Goal: Task Accomplishment & Management: Manage account settings

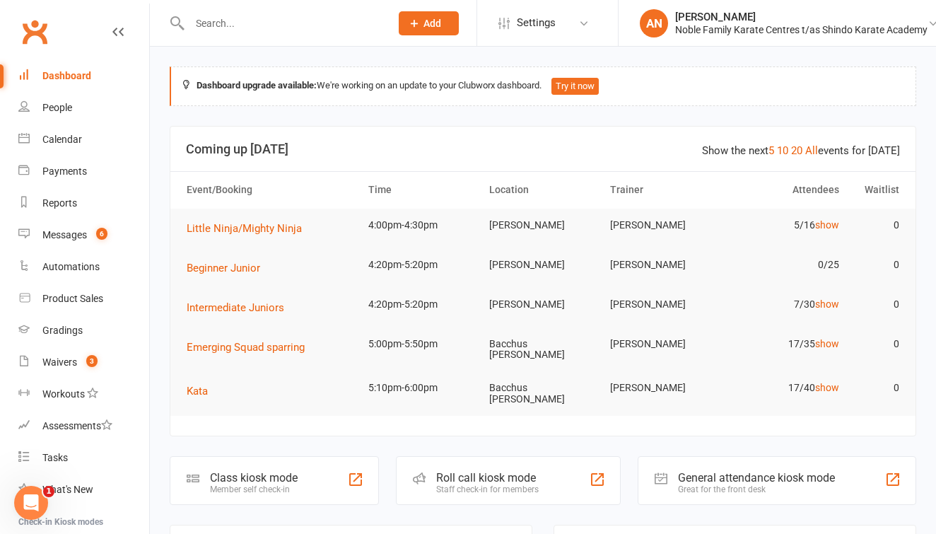
click at [217, 26] on input "text" at bounding box center [282, 23] width 195 height 20
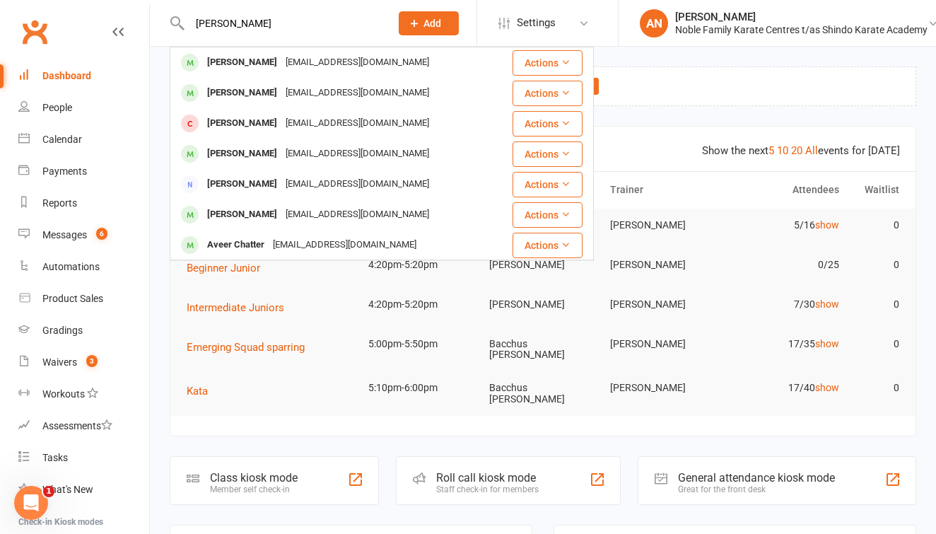
type input "Carter"
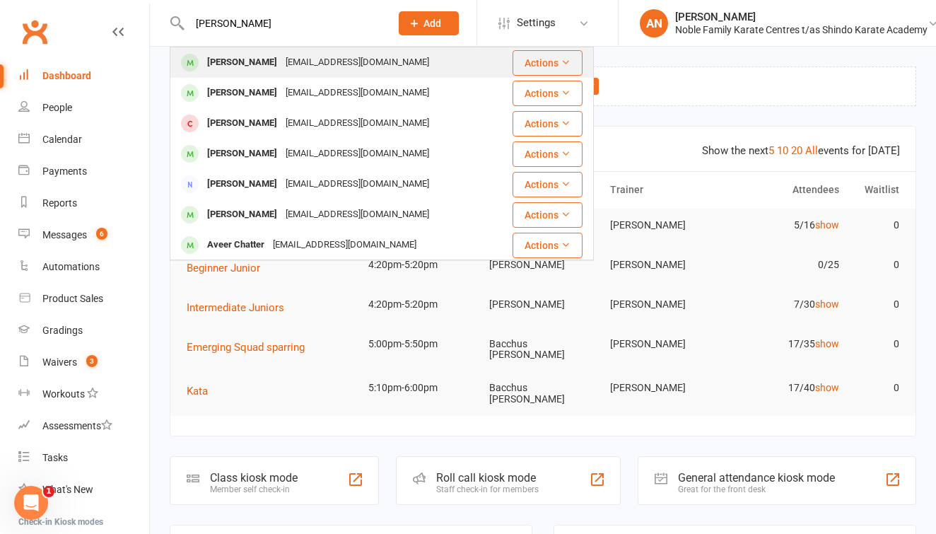
drag, startPoint x: 242, startPoint y: 40, endPoint x: 264, endPoint y: 61, distance: 29.5
click at [281, 61] on div "[EMAIL_ADDRESS][DOMAIN_NAME]" at bounding box center [357, 62] width 152 height 20
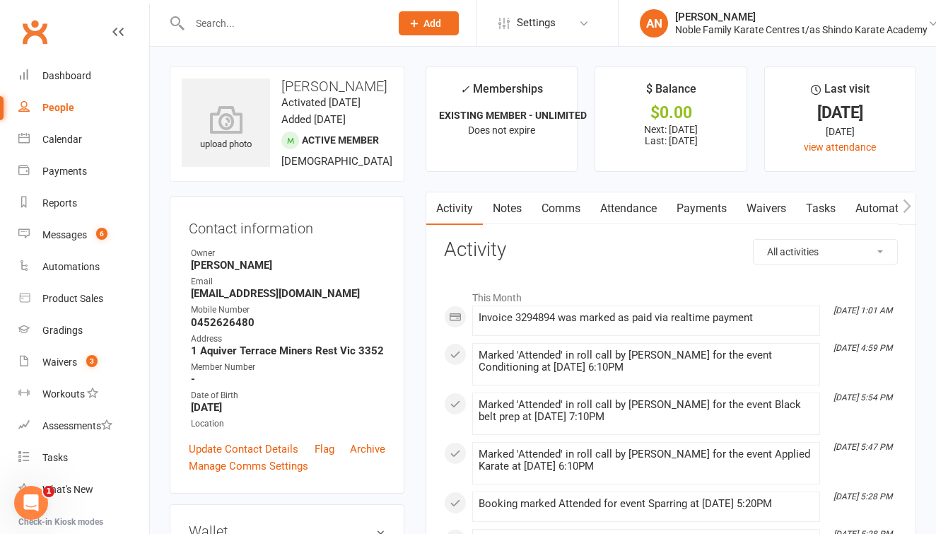
click at [703, 204] on link "Payments" at bounding box center [701, 208] width 70 height 33
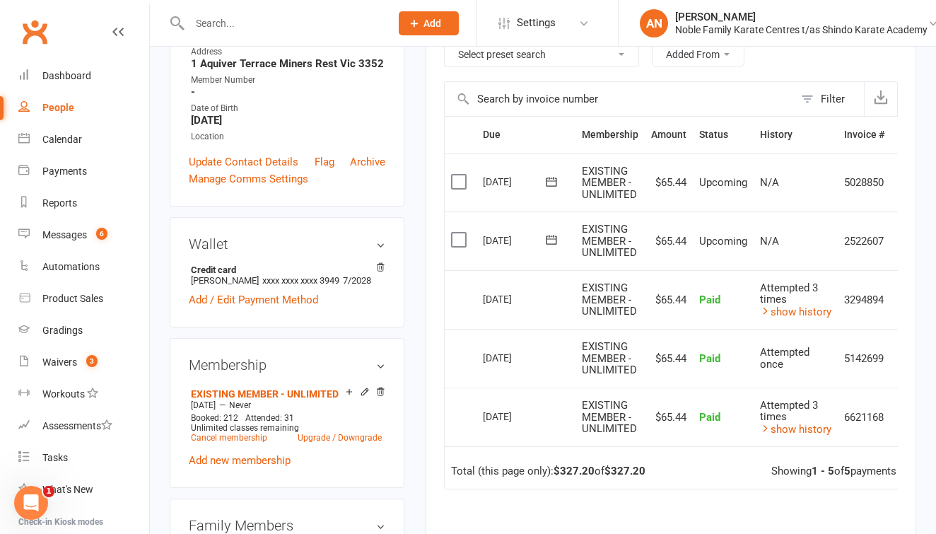
scroll to position [288, 0]
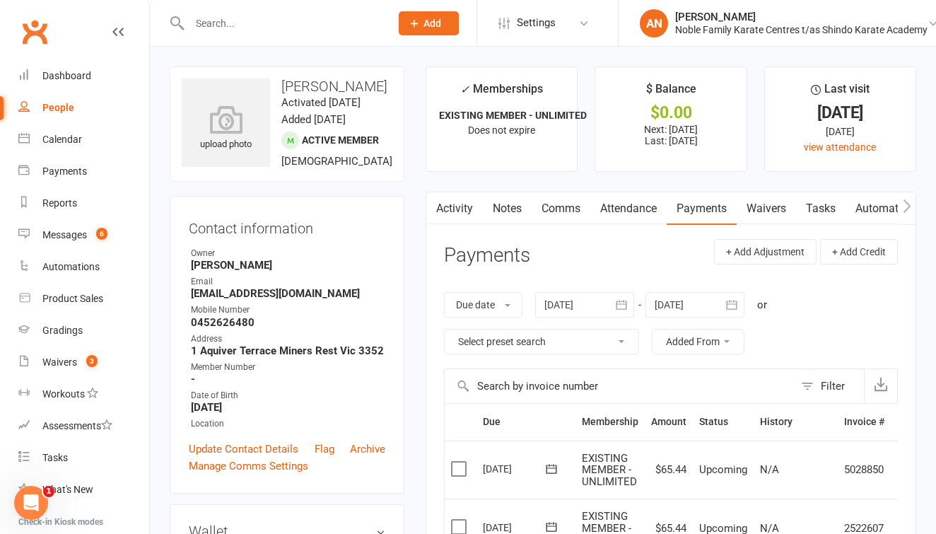
click at [216, 28] on input "text" at bounding box center [282, 23] width 195 height 20
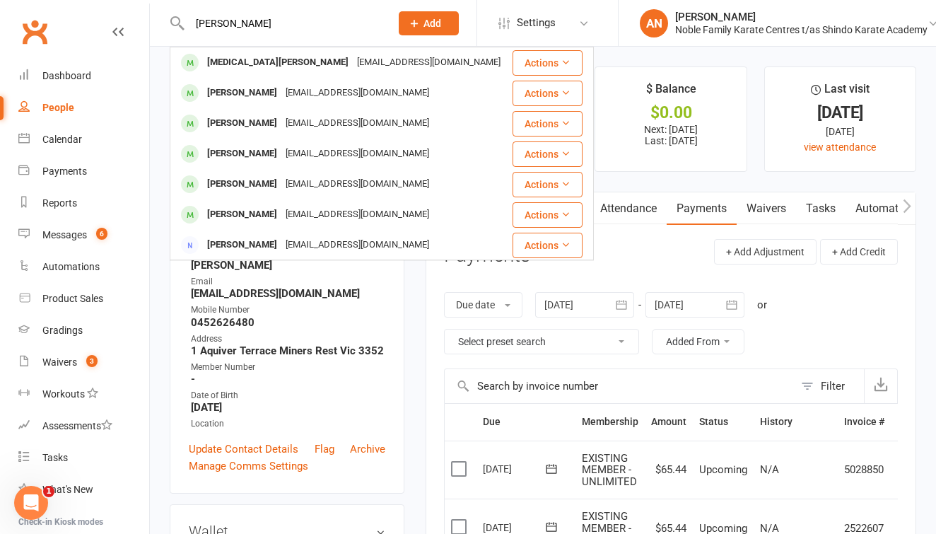
type input "[PERSON_NAME]"
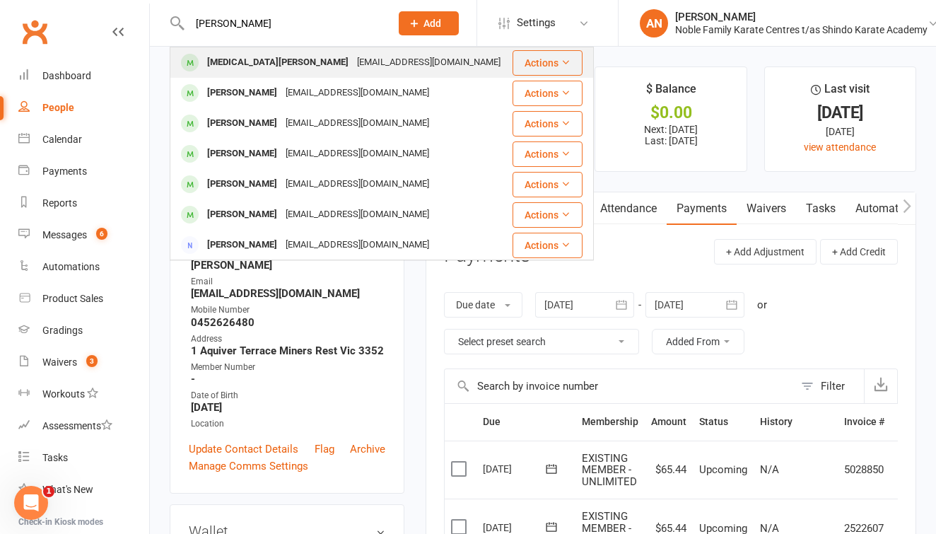
drag, startPoint x: 216, startPoint y: 26, endPoint x: 278, endPoint y: 63, distance: 72.2
click at [353, 63] on div "[EMAIL_ADDRESS][DOMAIN_NAME]" at bounding box center [429, 62] width 152 height 20
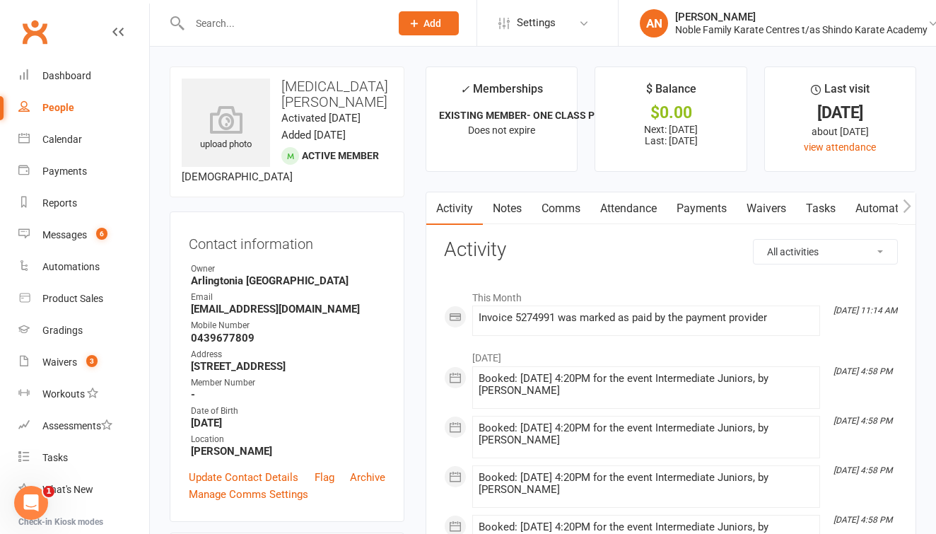
click at [629, 207] on link "Attendance" at bounding box center [628, 208] width 76 height 33
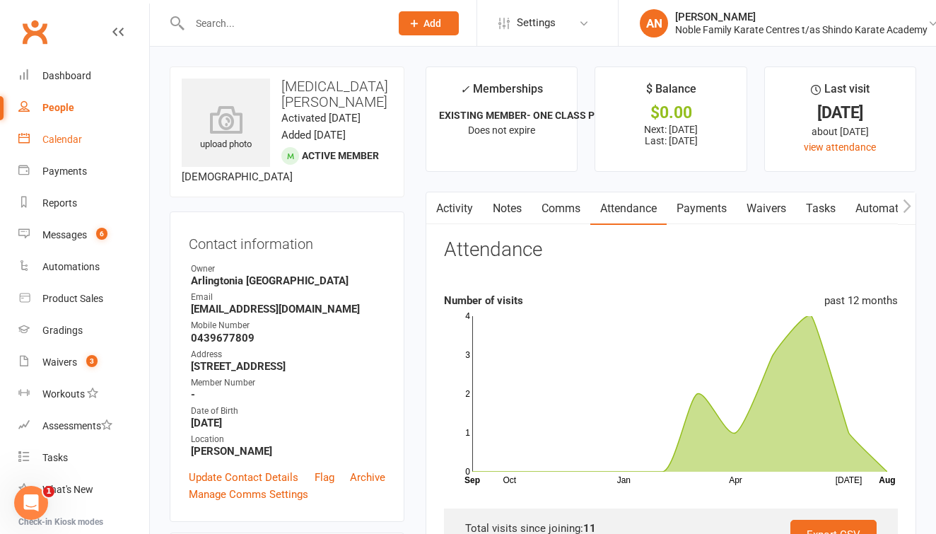
click at [72, 136] on div "Calendar" at bounding box center [62, 139] width 40 height 11
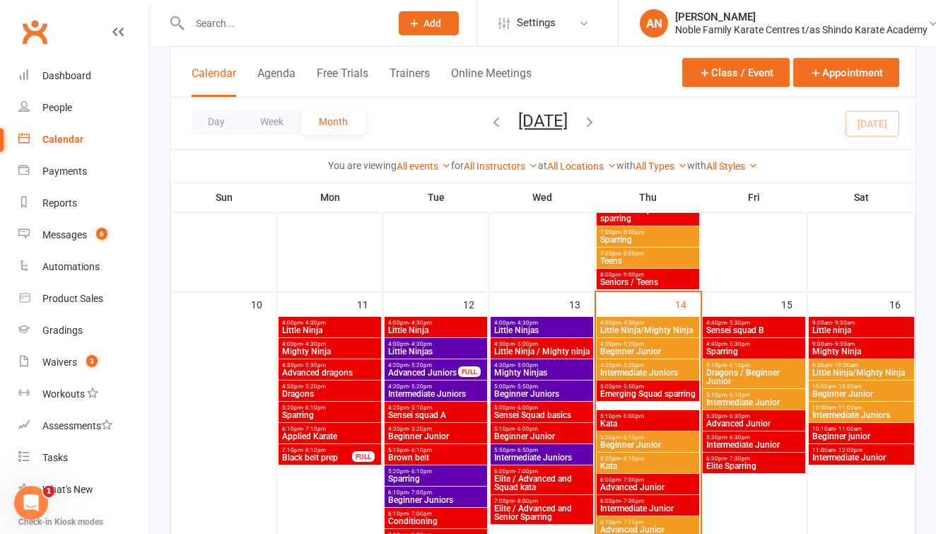
scroll to position [756, 0]
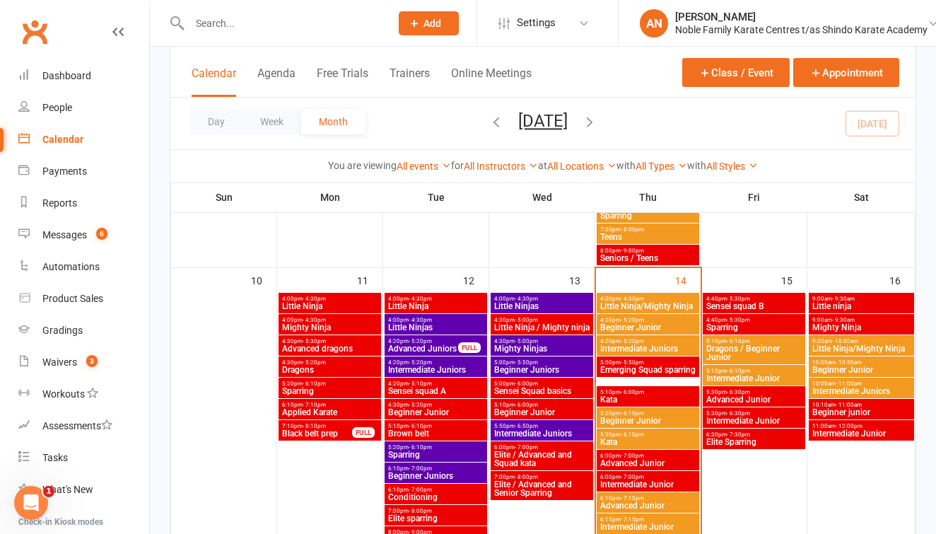
click at [657, 344] on span "Intermediate Juniors" at bounding box center [647, 348] width 97 height 8
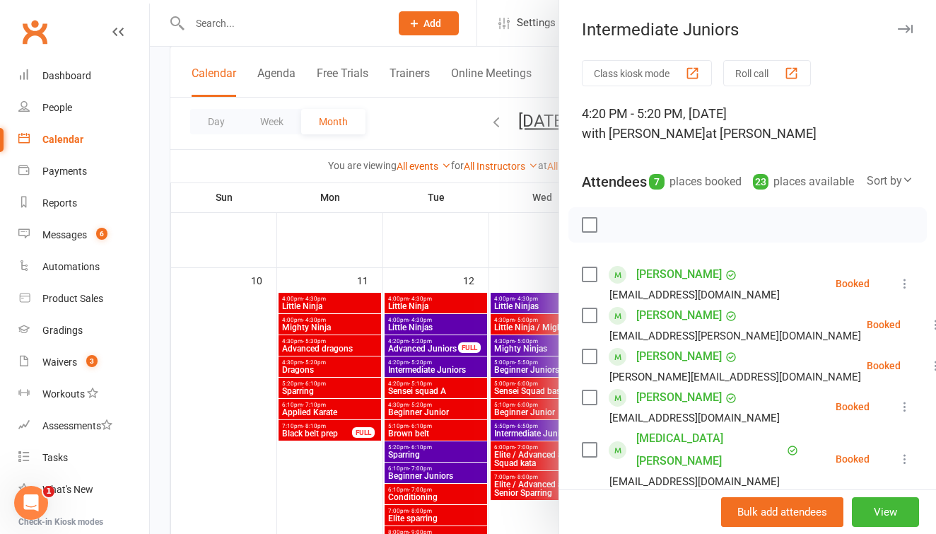
scroll to position [0, 0]
click at [433, 124] on div at bounding box center [543, 267] width 786 height 534
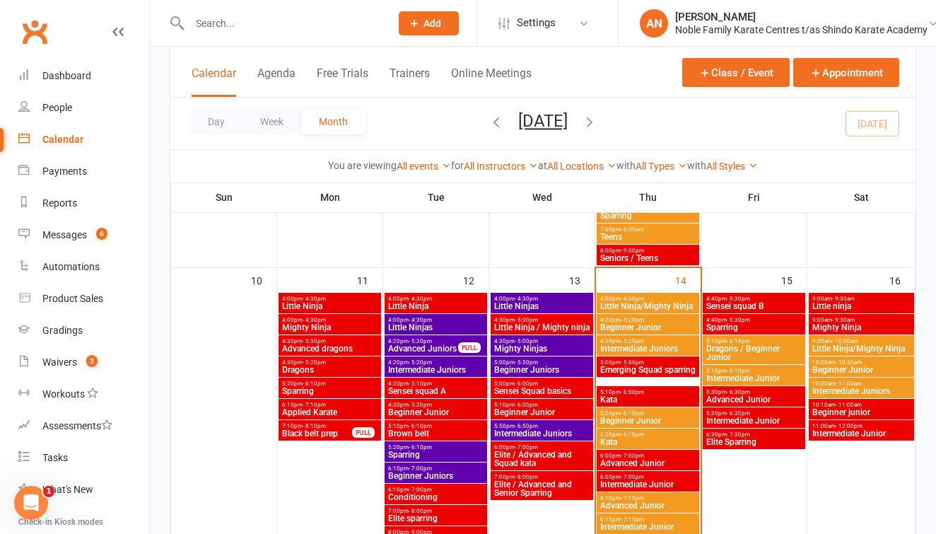
click at [268, 30] on input "text" at bounding box center [282, 23] width 195 height 20
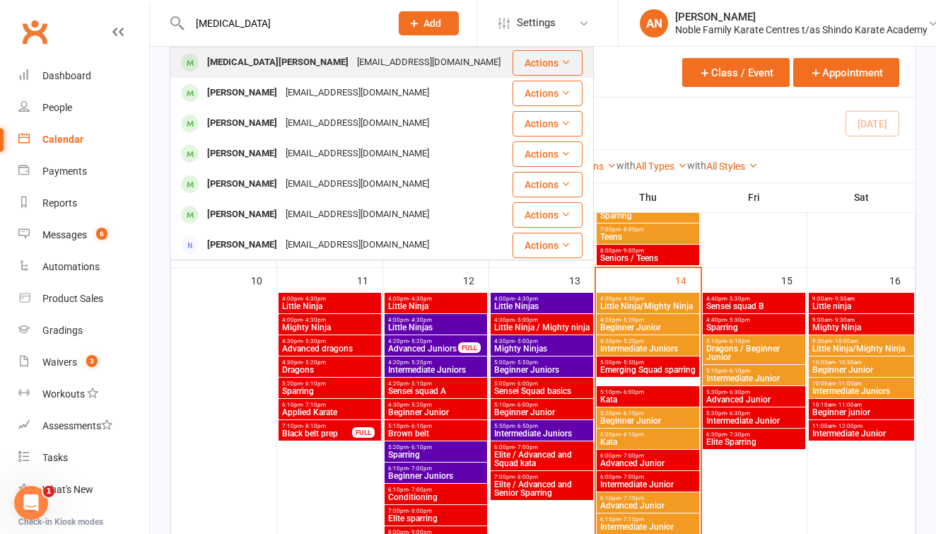
type input "[MEDICAL_DATA]"
click at [353, 57] on div "[EMAIL_ADDRESS][DOMAIN_NAME]" at bounding box center [429, 62] width 152 height 20
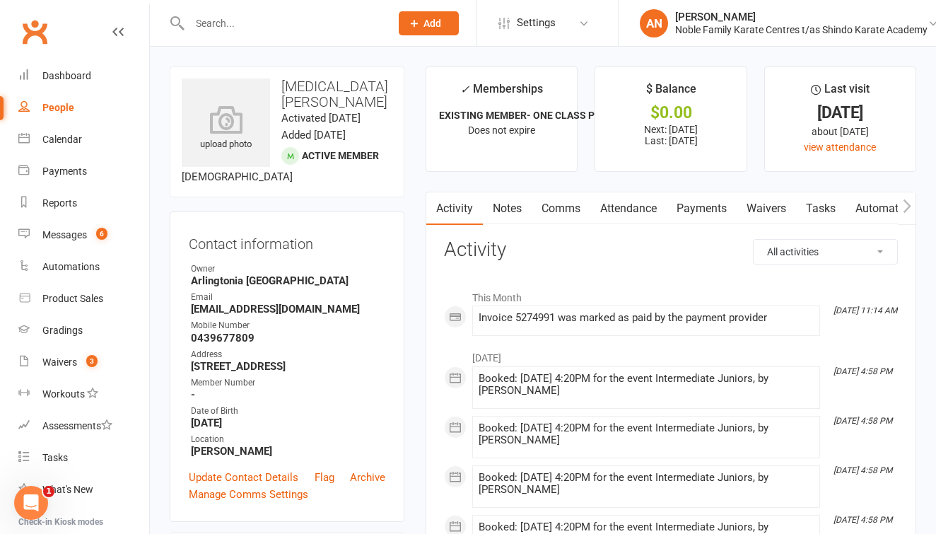
click at [711, 207] on link "Payments" at bounding box center [701, 208] width 70 height 33
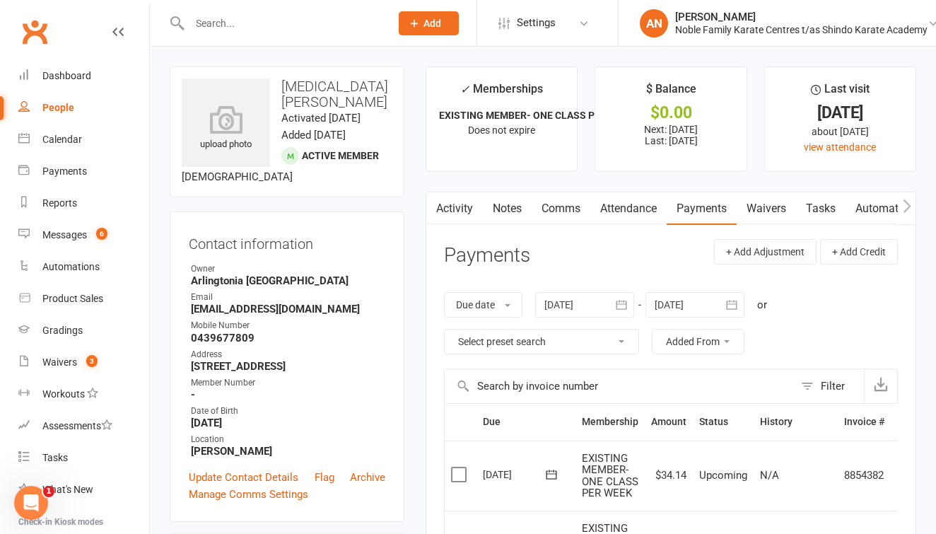
click at [221, 18] on input "text" at bounding box center [282, 23] width 195 height 20
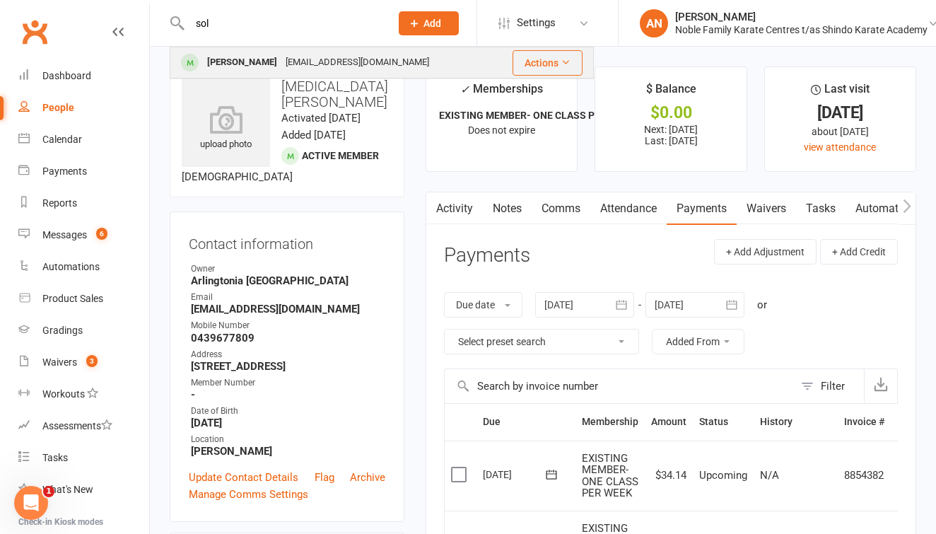
type input "sol"
click at [239, 60] on div "[PERSON_NAME]" at bounding box center [242, 62] width 78 height 20
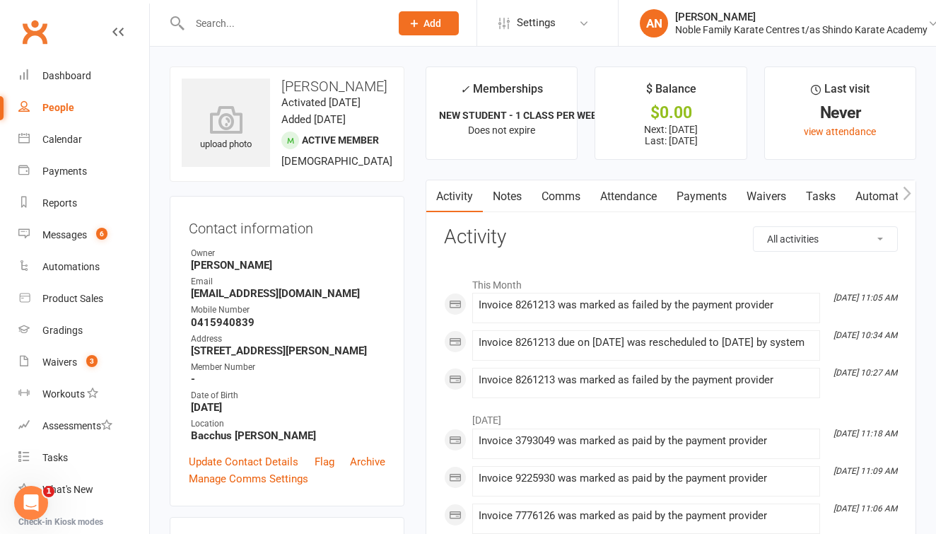
click at [704, 194] on link "Payments" at bounding box center [701, 196] width 70 height 33
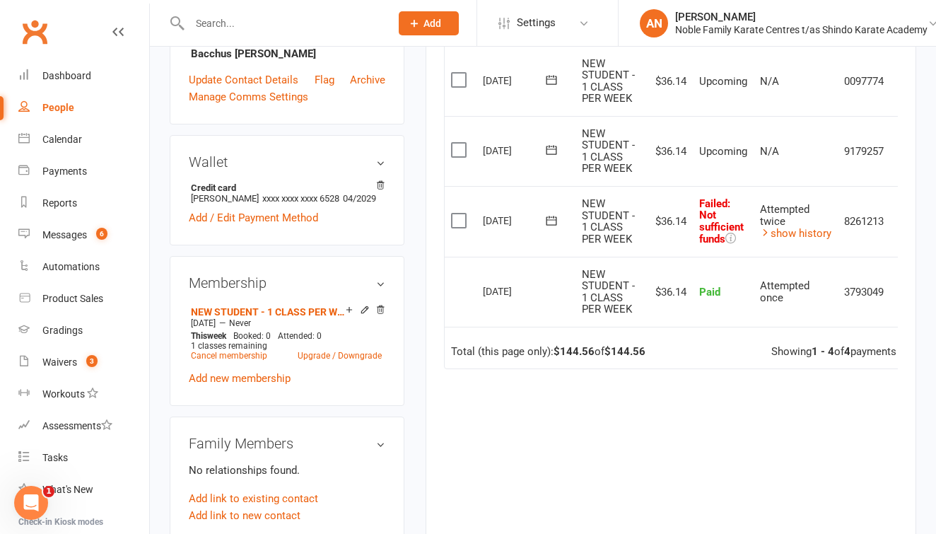
scroll to position [382, 0]
click at [551, 215] on icon at bounding box center [551, 219] width 11 height 9
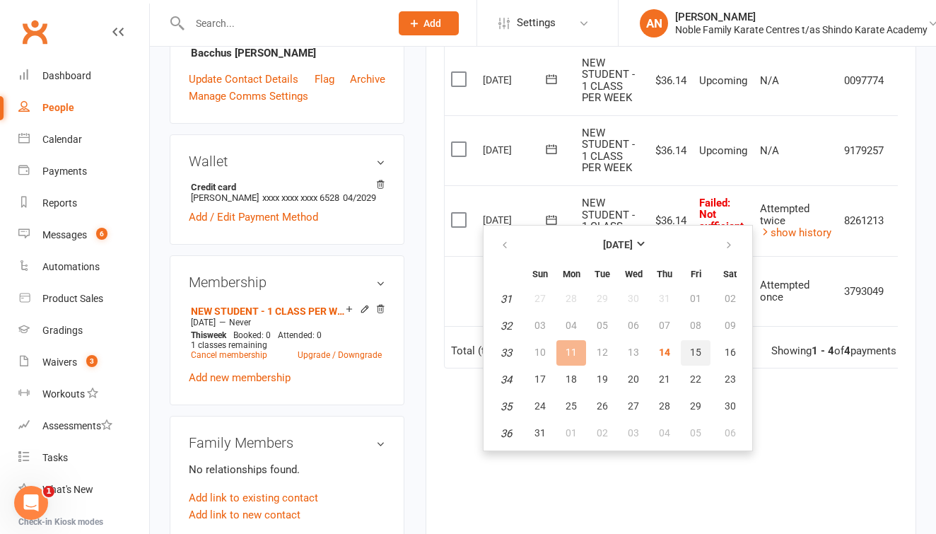
click at [694, 349] on span "15" at bounding box center [695, 351] width 11 height 11
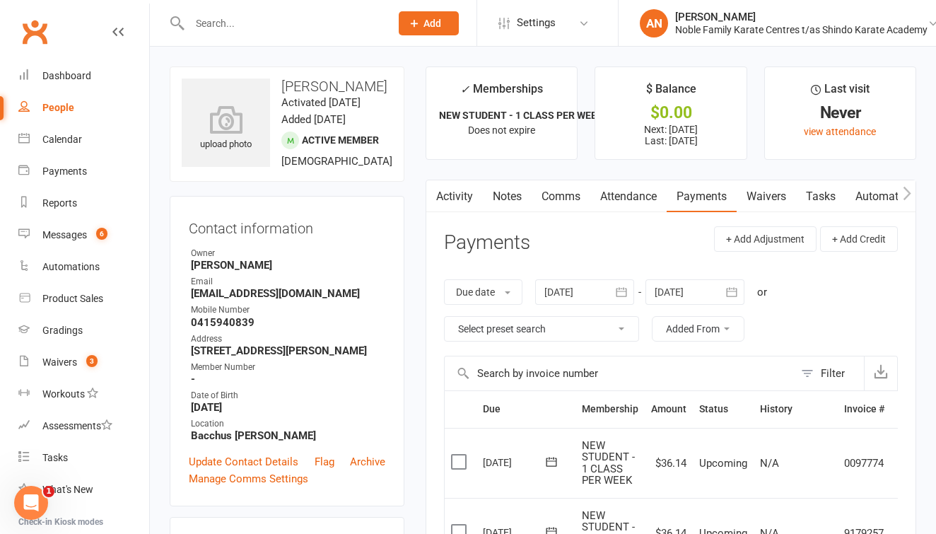
scroll to position [0, 0]
